Goal: Find specific page/section: Find specific page/section

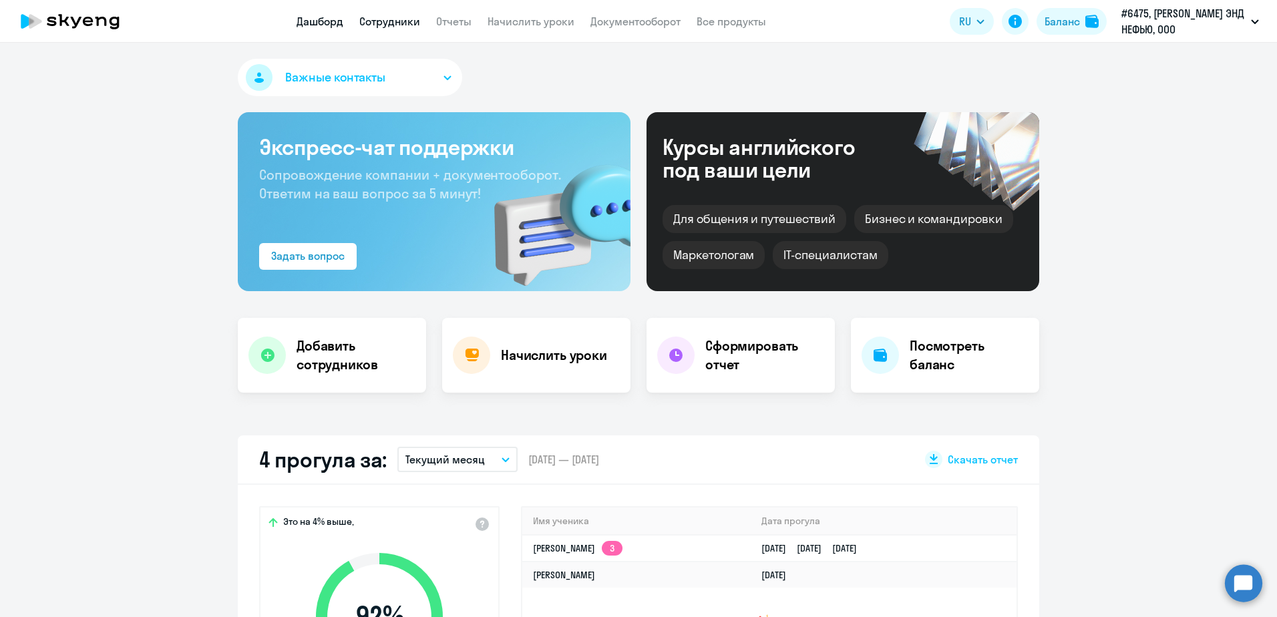
select select "30"
click at [406, 21] on link "Сотрудники" at bounding box center [389, 21] width 61 height 13
select select "30"
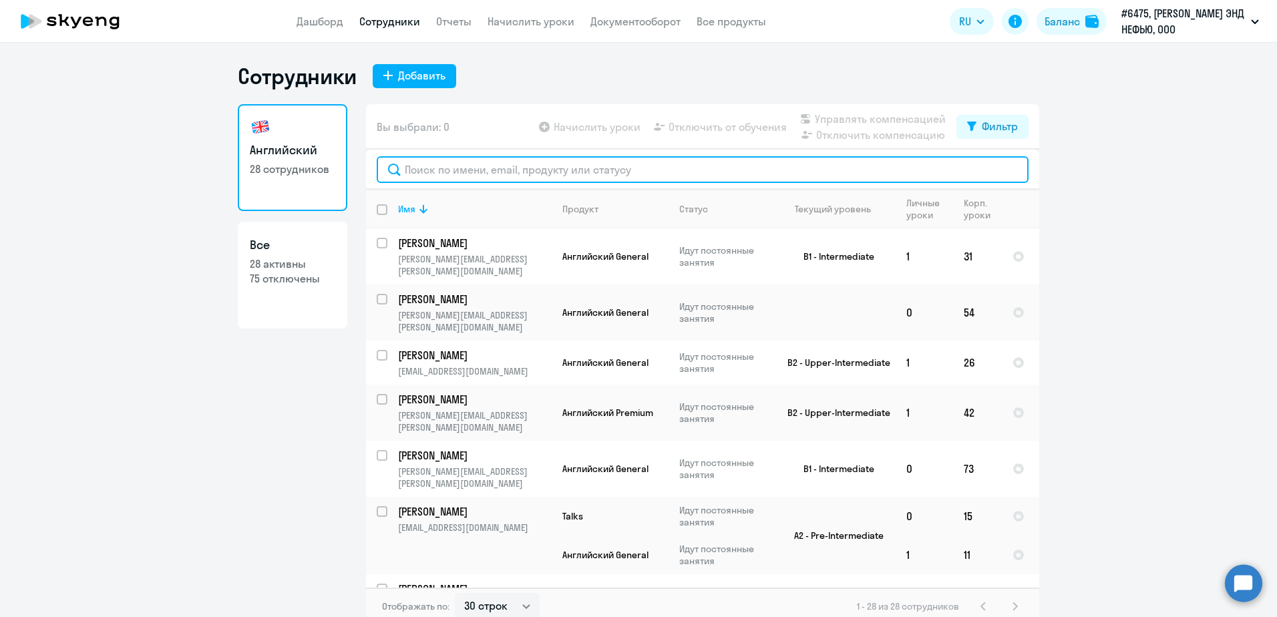
click at [434, 163] on input "text" at bounding box center [703, 169] width 652 height 27
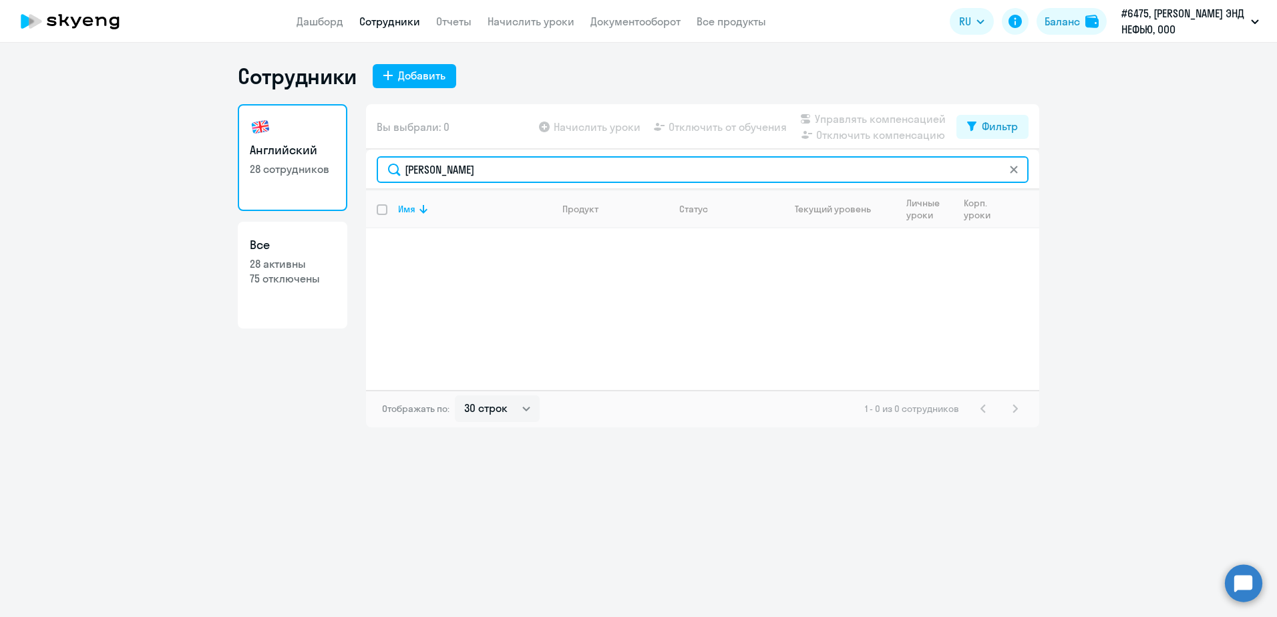
drag, startPoint x: 443, startPoint y: 170, endPoint x: 278, endPoint y: 170, distance: 165.6
click at [278, 170] on div "Английский 28 сотрудников Все 28 активны 75 отключены Вы выбрали: 0 Начислить у…" at bounding box center [638, 265] width 801 height 323
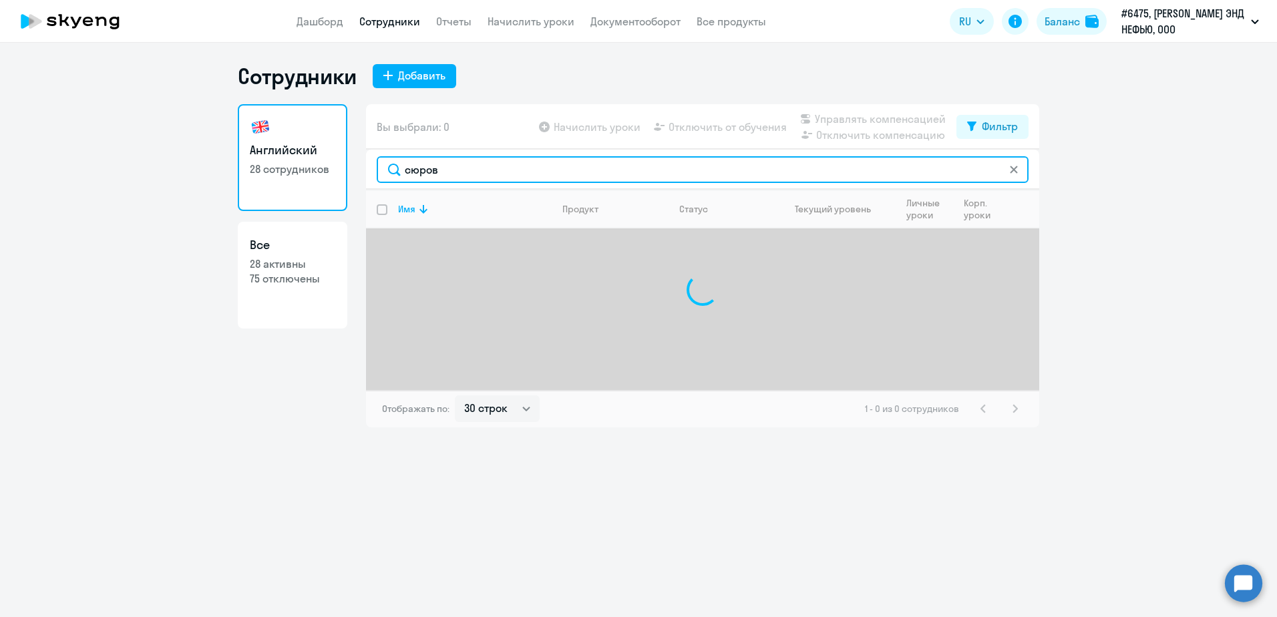
type input "[PERSON_NAME]"
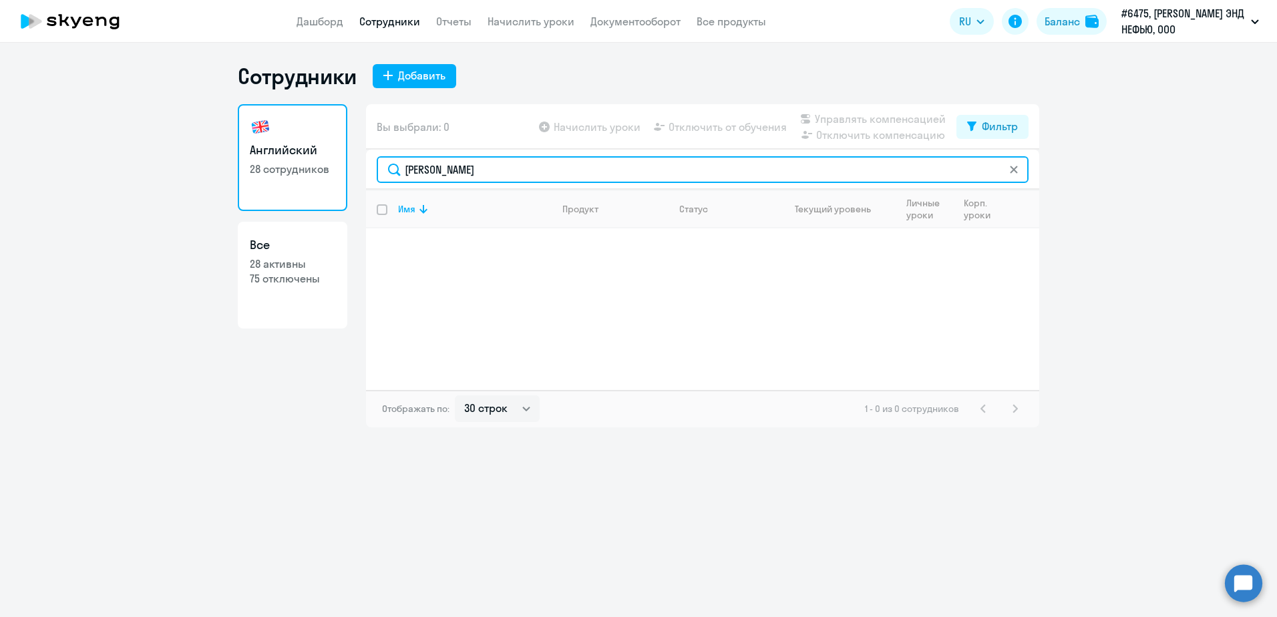
drag, startPoint x: 475, startPoint y: 166, endPoint x: 324, endPoint y: 180, distance: 151.6
click at [324, 180] on div "Английский 28 сотрудников Все 28 активны 75 отключены Вы выбрали: 0 Начислить у…" at bounding box center [638, 265] width 801 height 323
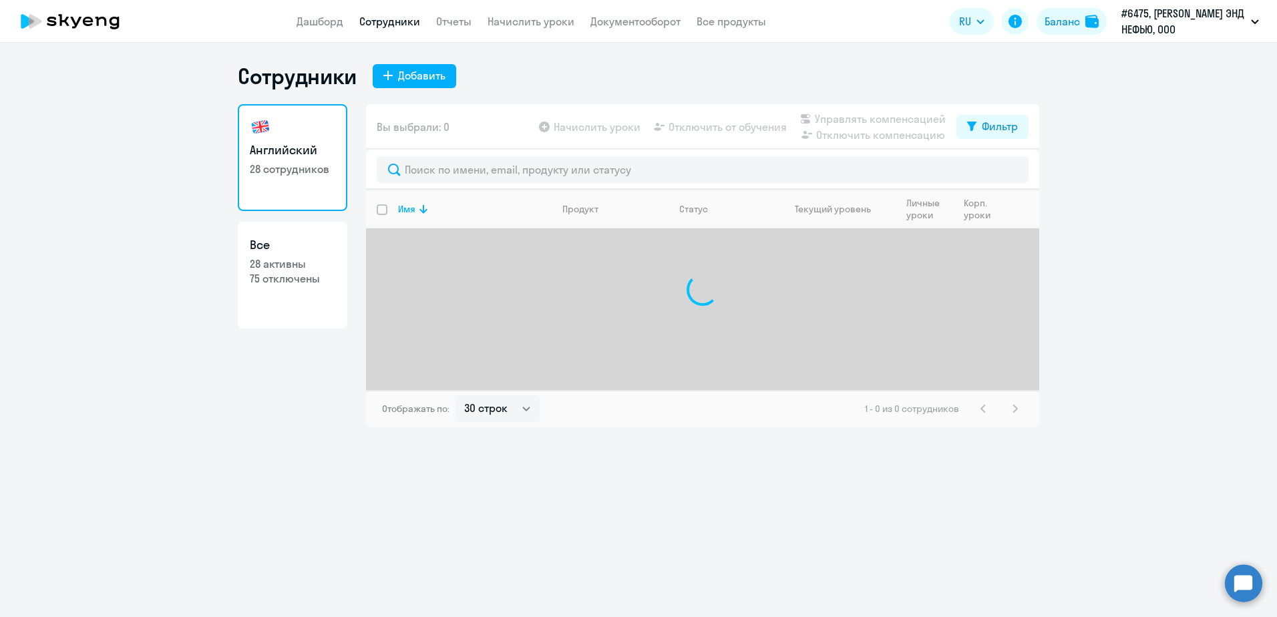
click at [277, 374] on div "Английский 28 сотрудников Все 28 активны 75 отключены" at bounding box center [293, 265] width 110 height 323
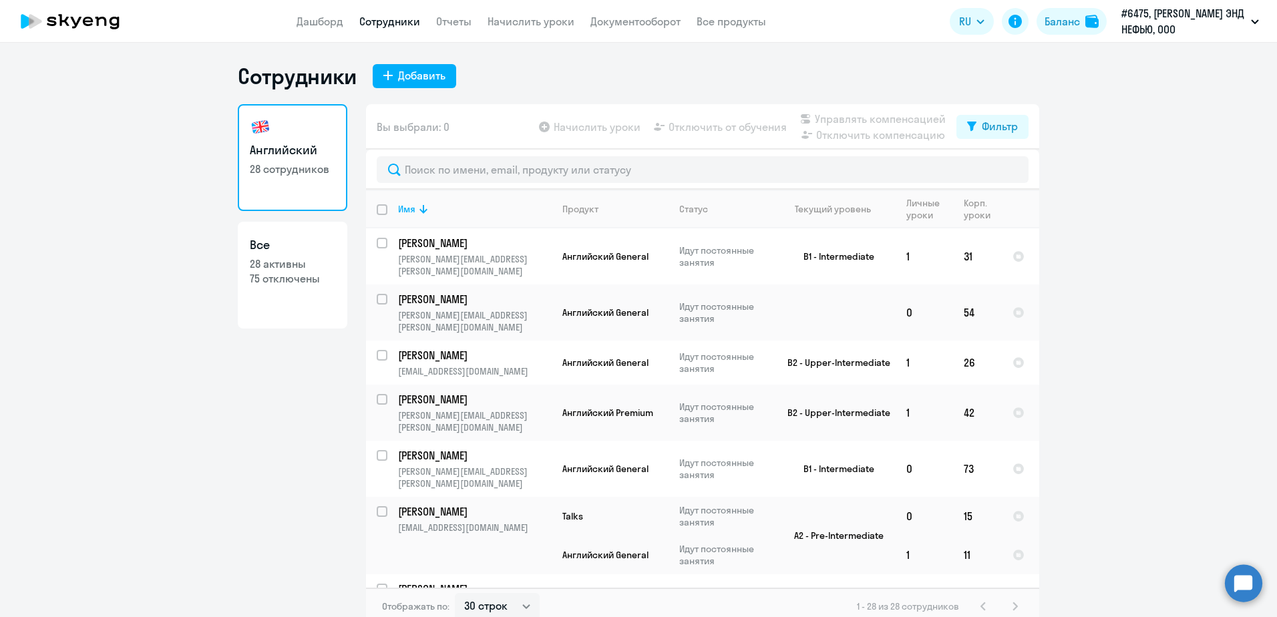
click at [293, 285] on p "75 отключены" at bounding box center [292, 278] width 85 height 15
select select "30"
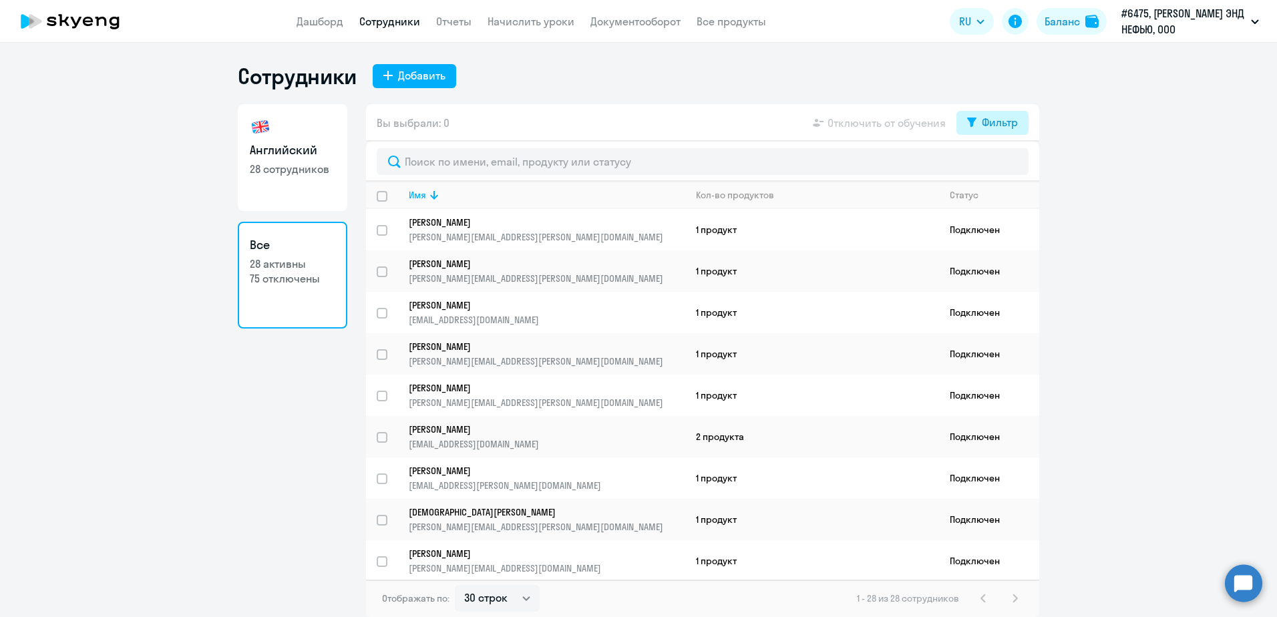
click at [980, 123] on button "Фильтр" at bounding box center [992, 123] width 72 height 24
click at [1013, 164] on span at bounding box center [1006, 166] width 23 height 13
click at [995, 166] on input "checkbox" at bounding box center [994, 166] width 1 height 1
checkbox input "true"
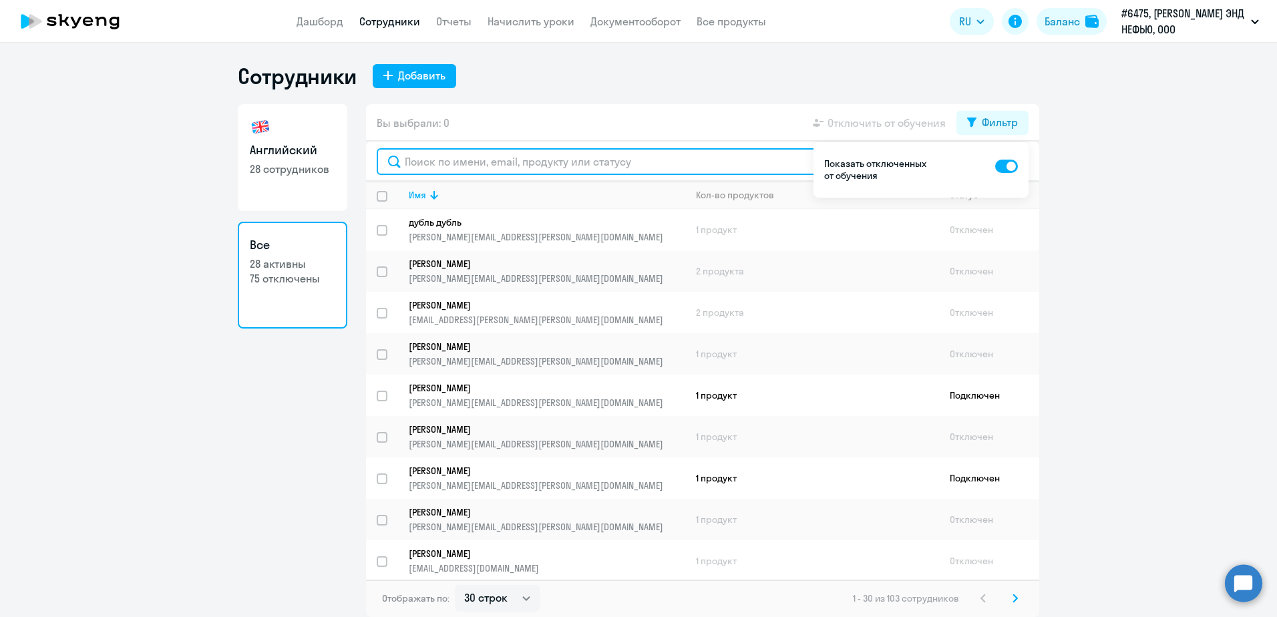
click at [456, 167] on input "text" at bounding box center [703, 161] width 652 height 27
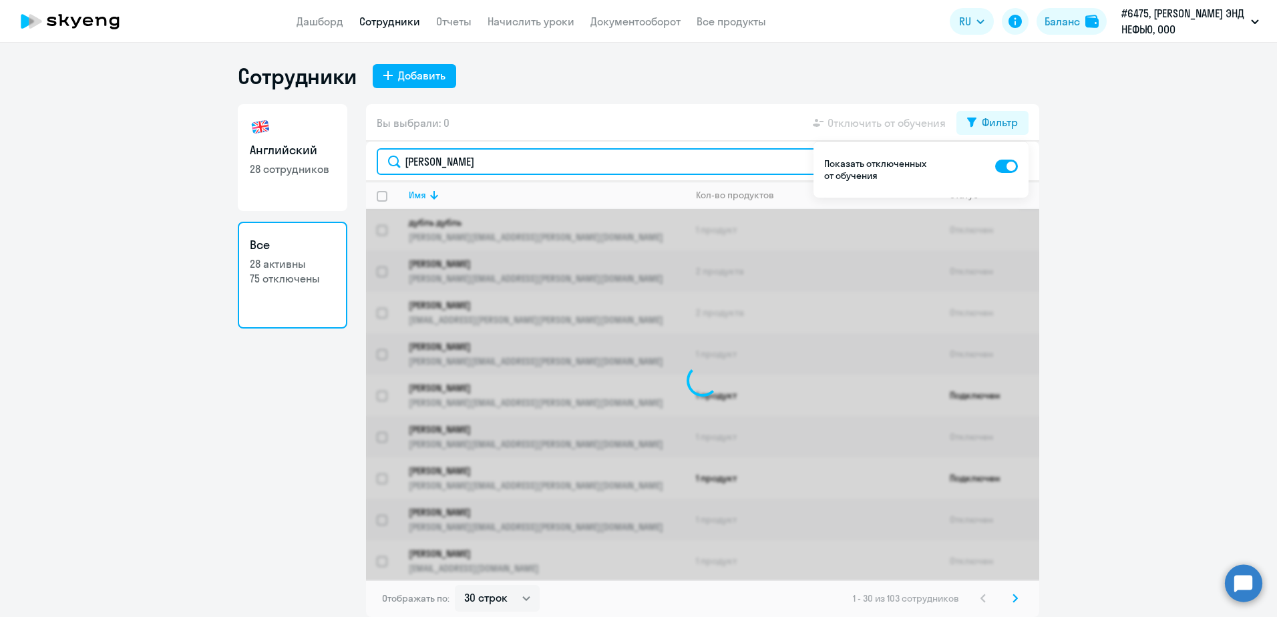
type input "[PERSON_NAME]"
